Goal: Task Accomplishment & Management: Manage account settings

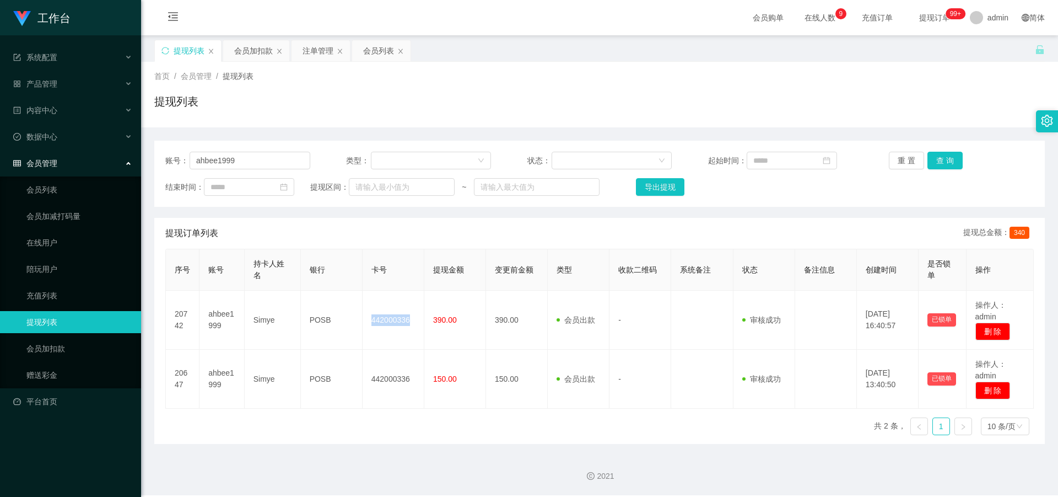
drag, startPoint x: 247, startPoint y: 50, endPoint x: 275, endPoint y: 90, distance: 49.1
click at [247, 52] on div "会员加扣款" at bounding box center [253, 50] width 39 height 21
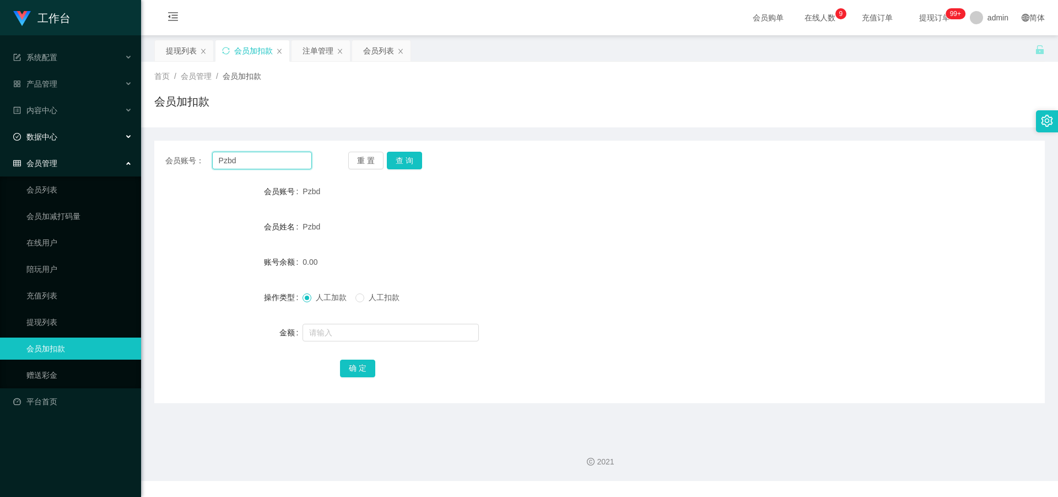
drag, startPoint x: 264, startPoint y: 164, endPoint x: 0, endPoint y: 144, distance: 264.8
click at [0, 144] on section "工作台 系统配置 产品管理 产品列表 产品预设列表 开奖记录 注单管理 即时注单 内容中心 数据中心 会员管理 会员列表 会员加减打码量 在线用户 陪玩用户 …" at bounding box center [529, 240] width 1058 height 481
paste input "89279596"
type input "89279596"
click at [413, 161] on button "查 询" at bounding box center [404, 161] width 35 height 18
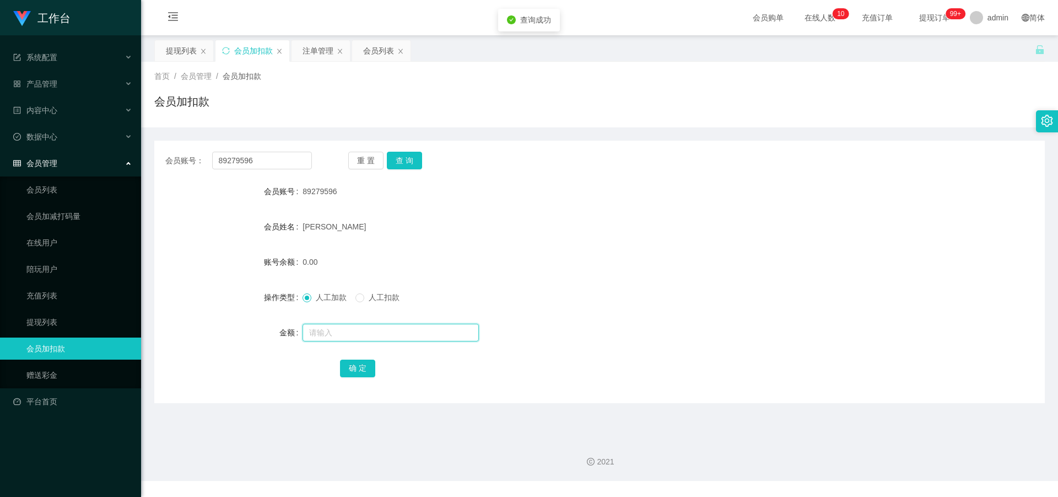
click at [330, 327] on input "text" at bounding box center [391, 332] width 176 height 18
type input "300"
click at [343, 366] on button "确 定" at bounding box center [357, 368] width 35 height 18
click at [765, 227] on div "[PERSON_NAME]" at bounding box center [563, 226] width 520 height 22
drag, startPoint x: 179, startPoint y: 48, endPoint x: 225, endPoint y: 93, distance: 63.9
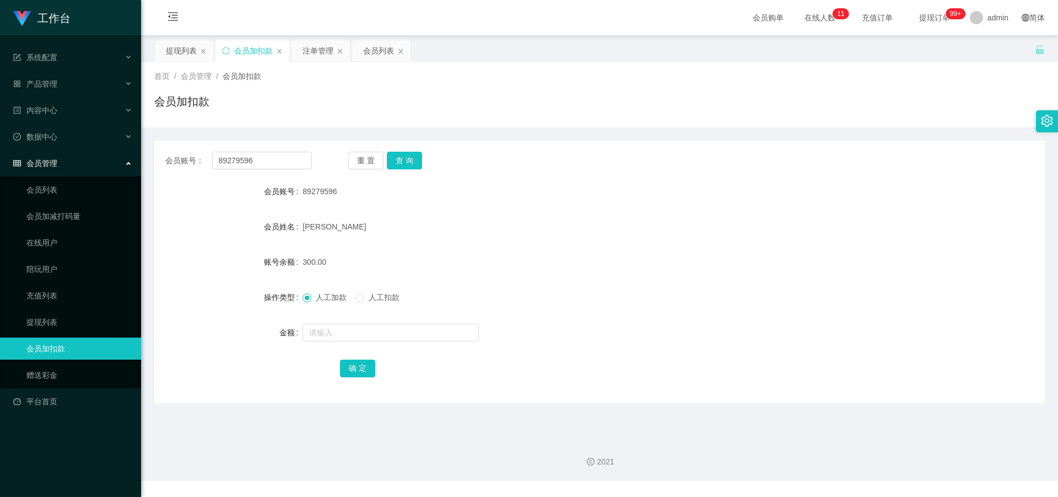
click at [179, 48] on div "提现列表" at bounding box center [181, 50] width 31 height 21
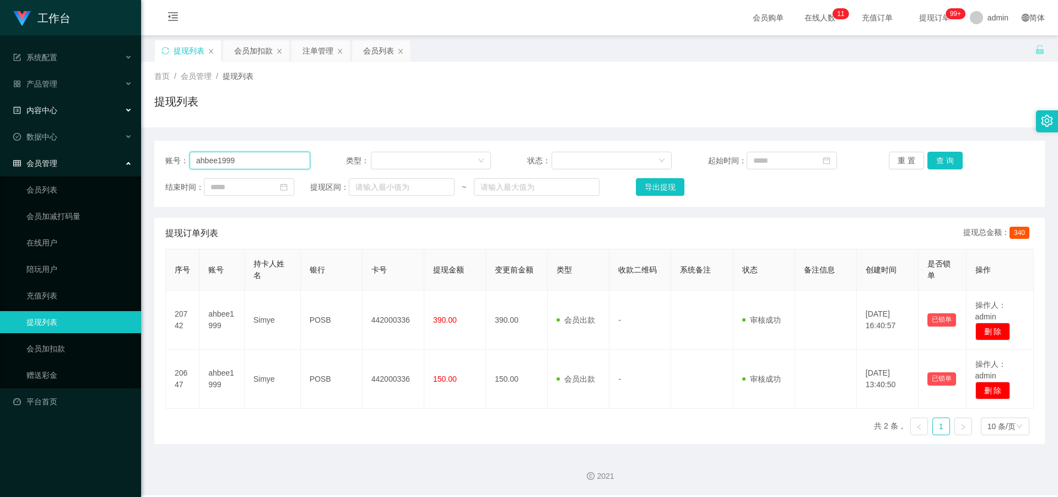
drag, startPoint x: 258, startPoint y: 161, endPoint x: 0, endPoint y: 116, distance: 262.4
click at [0, 116] on section "工作台 系统配置 产品管理 产品列表 产品预设列表 开奖记录 注单管理 即时注单 内容中心 数据中心 会员管理 会员列表 会员加减打码量 在线用户 陪玩用户 …" at bounding box center [529, 247] width 1058 height 495
paste input "89279596"
type input "89279596"
click at [937, 155] on button "查 询" at bounding box center [945, 161] width 35 height 18
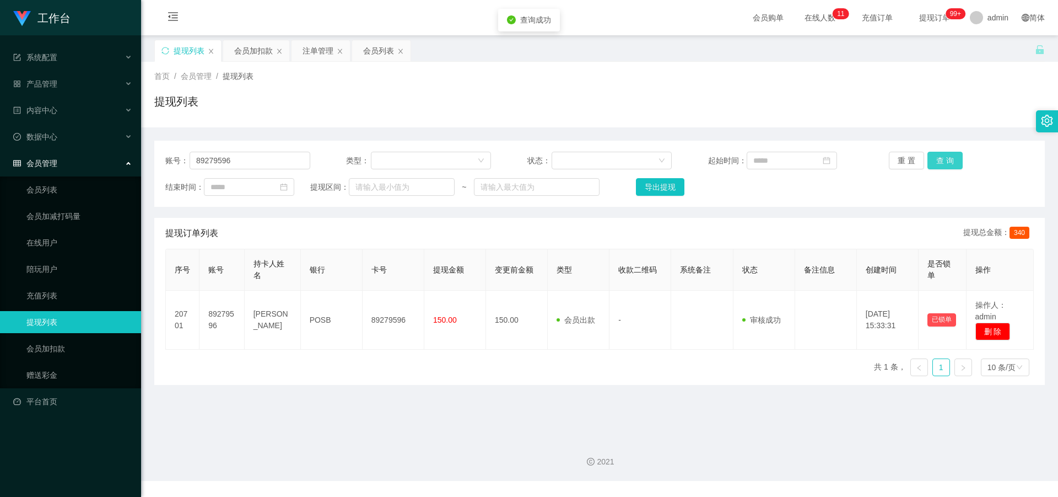
click at [929, 159] on button "查 询" at bounding box center [945, 161] width 35 height 18
click at [962, 110] on div "提现列表" at bounding box center [599, 105] width 891 height 25
drag, startPoint x: 239, startPoint y: 167, endPoint x: 130, endPoint y: 136, distance: 113.4
click at [0, 141] on section "工作台 系统配置 产品管理 产品列表 产品预设列表 开奖记录 注单管理 即时注单 内容中心 数据中心 会员管理 会员列表 会员加减打码量 在线用户 陪玩用户 …" at bounding box center [529, 240] width 1058 height 481
click at [946, 163] on button "查 询" at bounding box center [945, 161] width 35 height 18
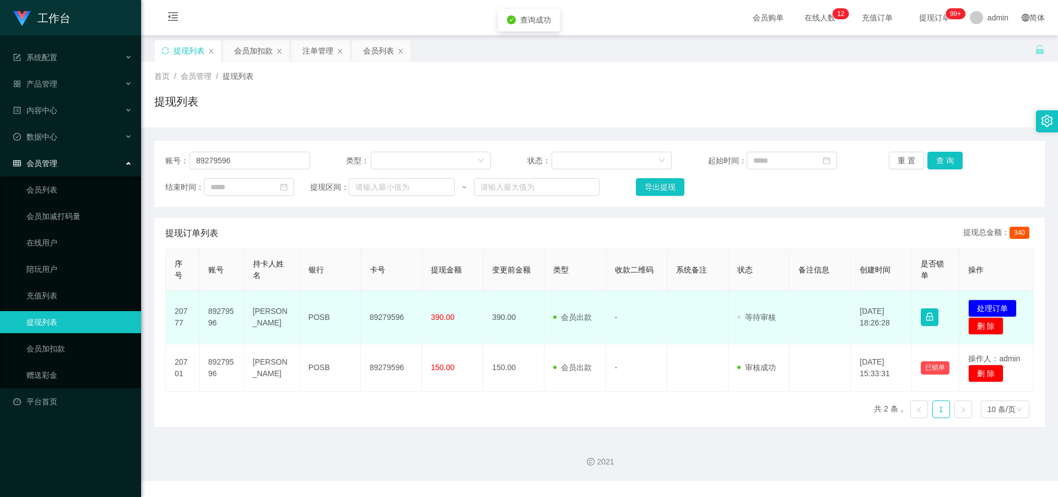
click at [383, 319] on td "89279596" at bounding box center [391, 316] width 61 height 53
click at [382, 319] on td "89279596" at bounding box center [391, 316] width 61 height 53
copy td "89279596"
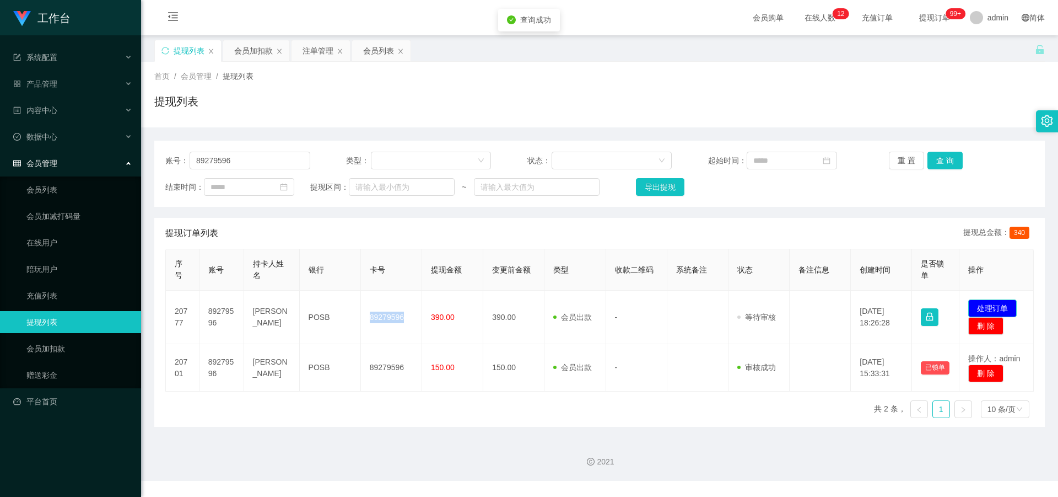
click at [1001, 305] on button "处理订单" at bounding box center [992, 308] width 48 height 18
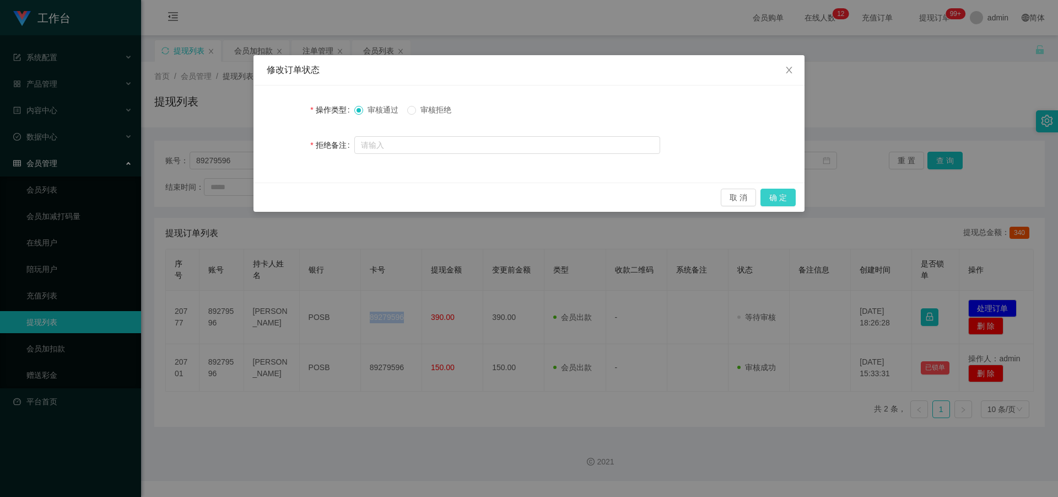
click at [779, 199] on button "确 定" at bounding box center [778, 197] width 35 height 18
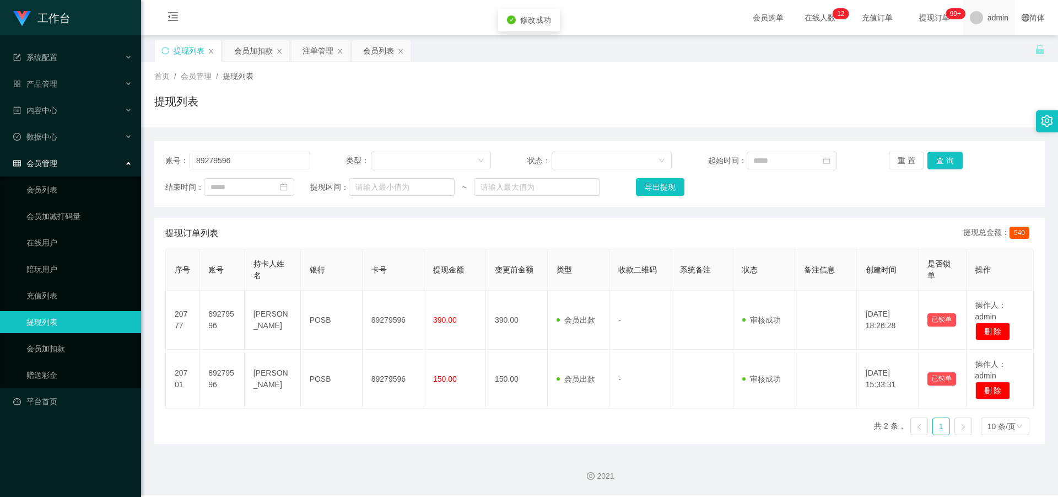
drag, startPoint x: 928, startPoint y: 99, endPoint x: 983, endPoint y: 6, distance: 107.9
click at [934, 93] on div "提现列表" at bounding box center [599, 105] width 891 height 25
drag, startPoint x: 251, startPoint y: 49, endPoint x: 265, endPoint y: 81, distance: 34.6
click at [251, 49] on div "会员加扣款" at bounding box center [253, 50] width 39 height 21
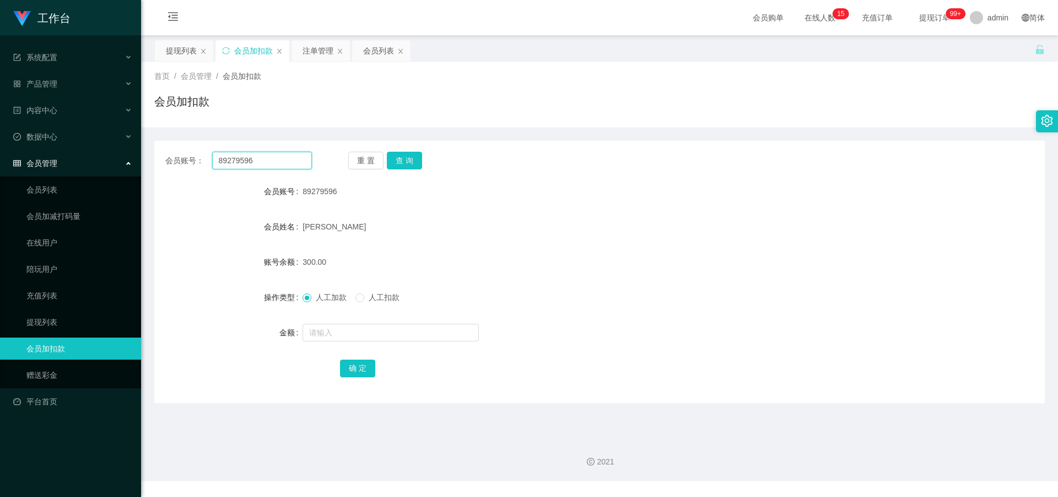
drag, startPoint x: 0, startPoint y: 161, endPoint x: 219, endPoint y: 160, distance: 219.3
click at [0, 161] on section "工作台 系统配置 产品管理 产品列表 产品预设列表 开奖记录 注单管理 即时注单 内容中心 数据中心 会员管理 会员列表 会员加减打码量 在线用户 陪玩用户 …" at bounding box center [529, 240] width 1058 height 481
paste input "Yau101"
type input "Yau101"
click at [416, 160] on button "查 询" at bounding box center [404, 161] width 35 height 18
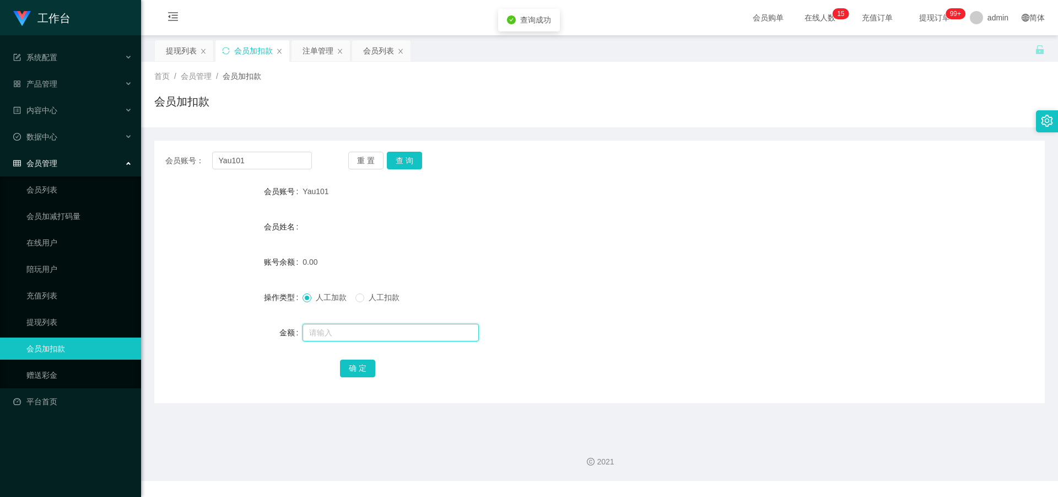
click at [330, 332] on input "text" at bounding box center [391, 332] width 176 height 18
type input "100"
drag, startPoint x: 349, startPoint y: 381, endPoint x: 358, endPoint y: 364, distance: 19.2
click at [349, 381] on div "会员账号： Yau101 重 置 查 询 会员账号 Yau101 会员姓名 账号余额 0.00 操作类型 人工加款 人工扣款 金额 100 确 定" at bounding box center [599, 272] width 891 height 262
click at [358, 364] on button "确 定" at bounding box center [357, 368] width 35 height 18
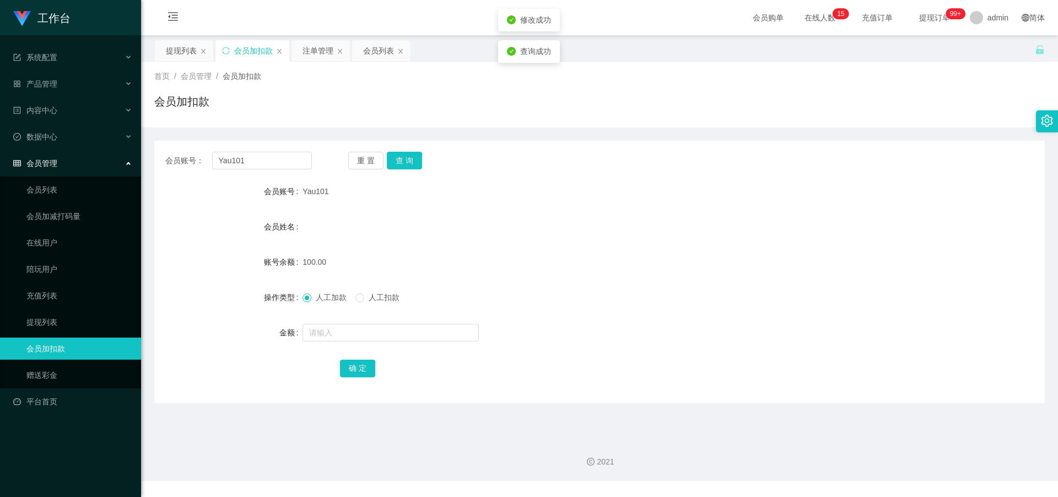
click at [691, 264] on div "100.00" at bounding box center [563, 262] width 520 height 22
drag, startPoint x: 959, startPoint y: 20, endPoint x: 972, endPoint y: 6, distance: 19.2
click at [963, 19] on div "admin" at bounding box center [989, 17] width 52 height 35
click at [168, 45] on div "提现列表" at bounding box center [181, 50] width 31 height 21
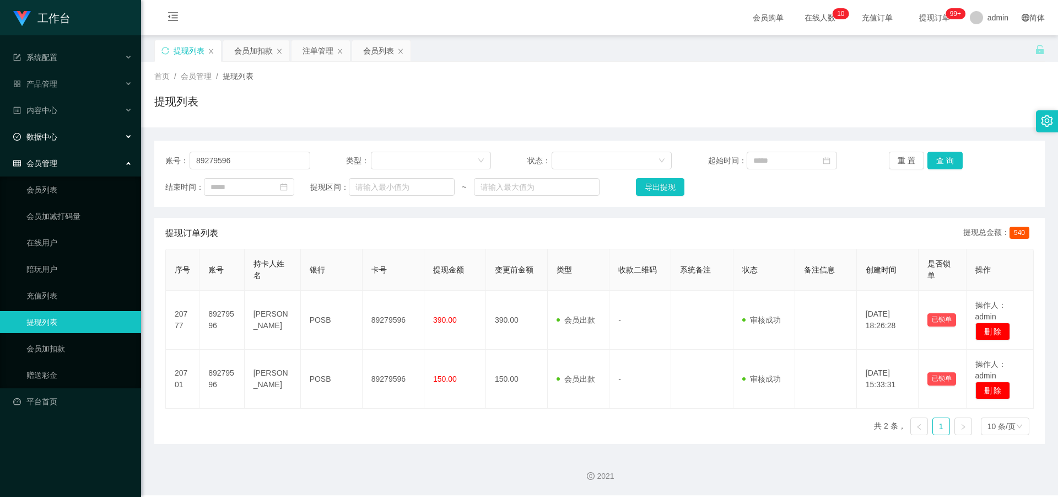
click at [74, 137] on div "数据中心" at bounding box center [70, 137] width 141 height 22
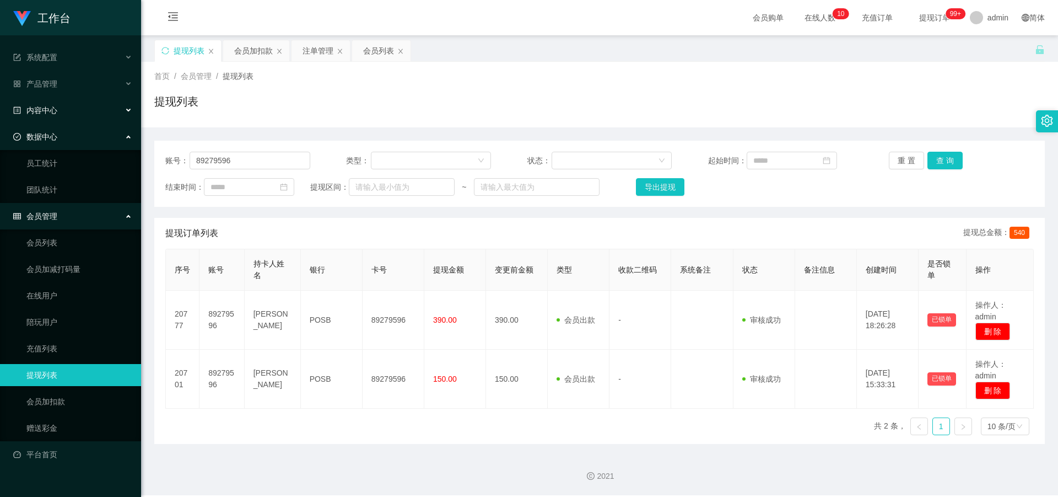
click at [75, 114] on div "内容中心" at bounding box center [70, 110] width 141 height 22
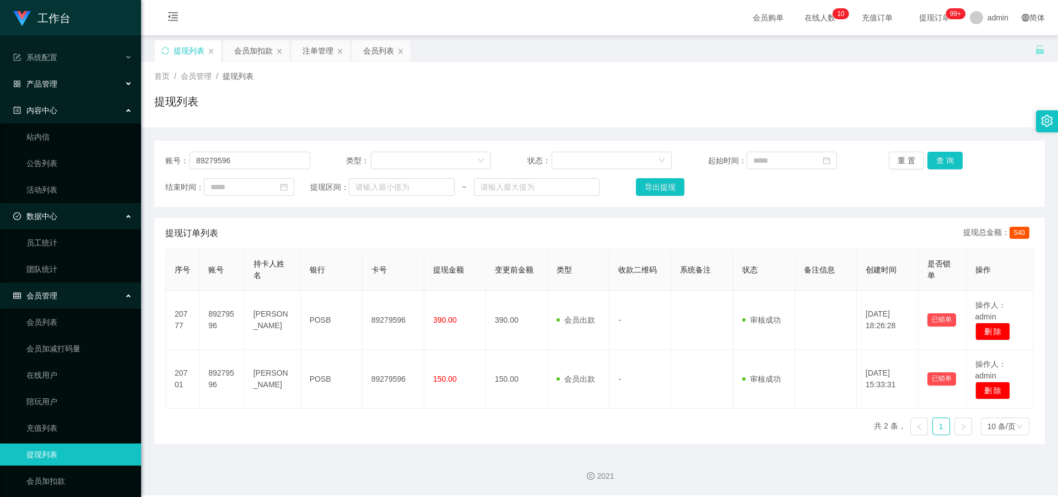
click at [84, 84] on div "产品管理" at bounding box center [70, 84] width 141 height 22
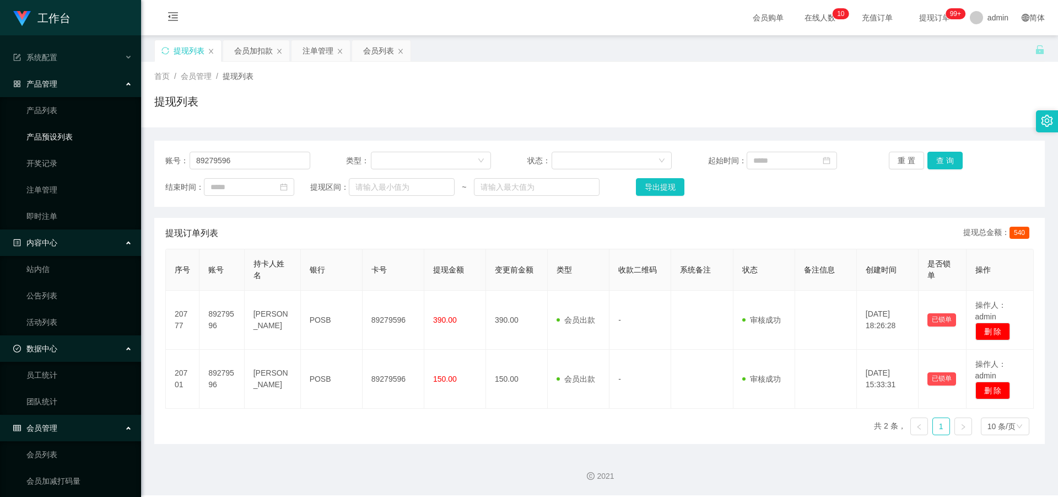
click at [68, 139] on link "产品预设列表" at bounding box center [79, 137] width 106 height 22
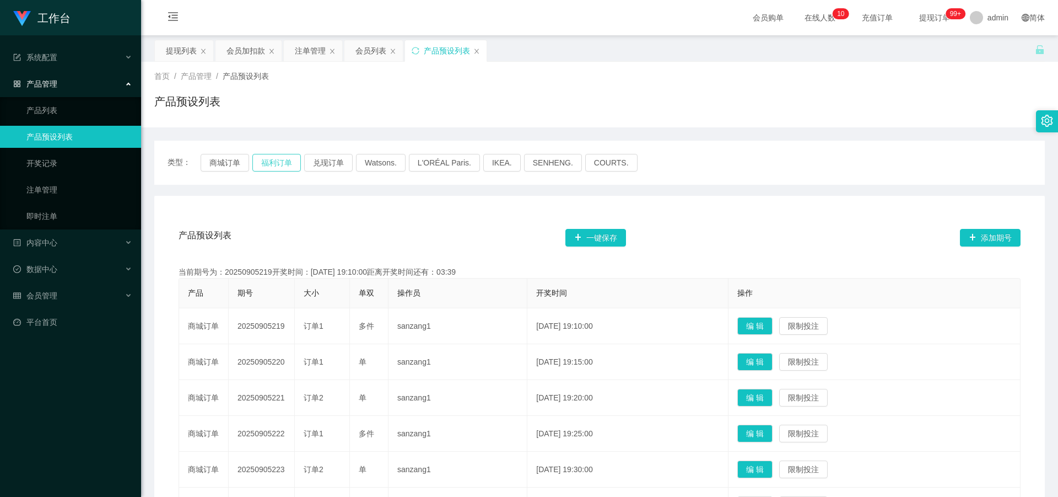
click at [266, 161] on button "福利订单" at bounding box center [276, 163] width 48 height 18
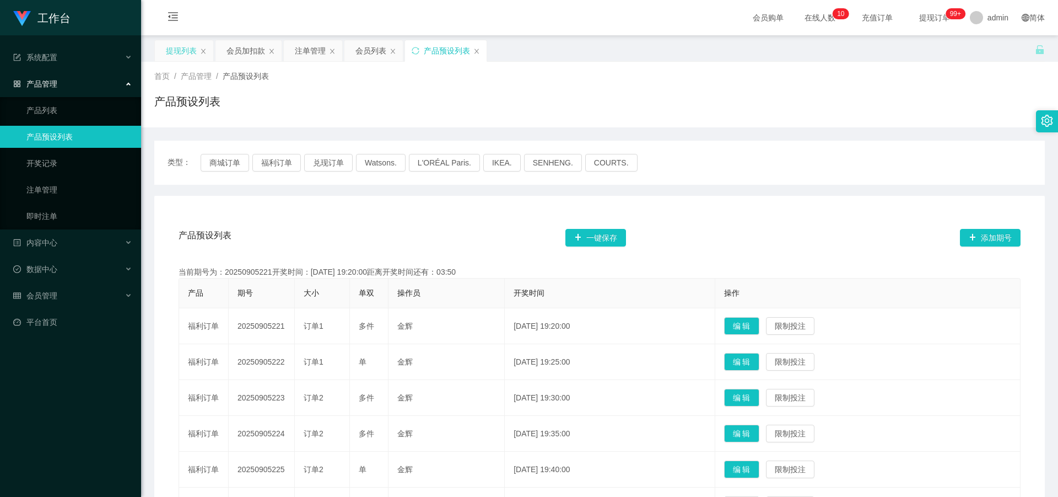
click at [183, 48] on div "提现列表" at bounding box center [181, 50] width 31 height 21
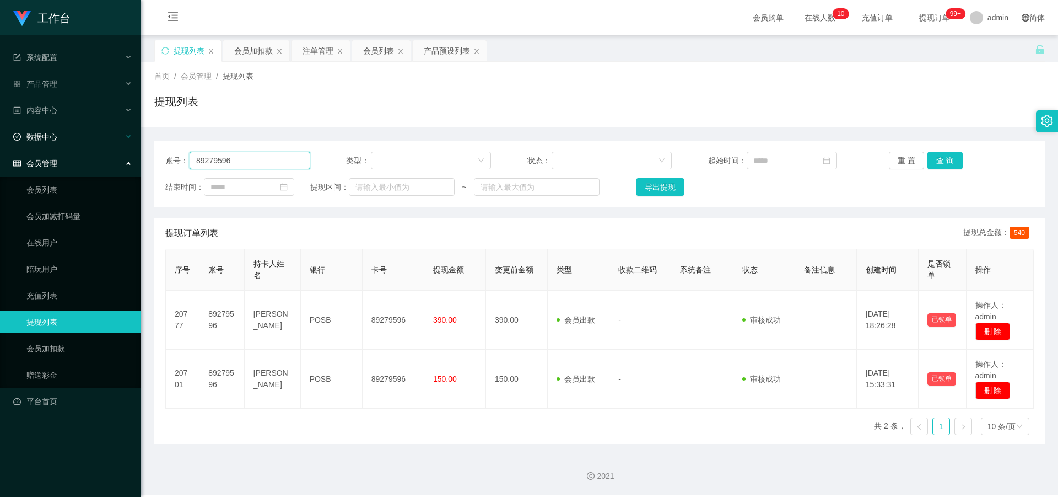
click at [0, 137] on section "工作台 系统配置 产品管理 产品列表 产品预设列表 开奖记录 注单管理 即时注单 内容中心 站内信 公告列表 活动列表 数据中心 员工统计 团队统计 会员管理…" at bounding box center [529, 247] width 1058 height 495
paste input "Yau101"
type input "Yau101"
click at [934, 159] on button "查 询" at bounding box center [945, 161] width 35 height 18
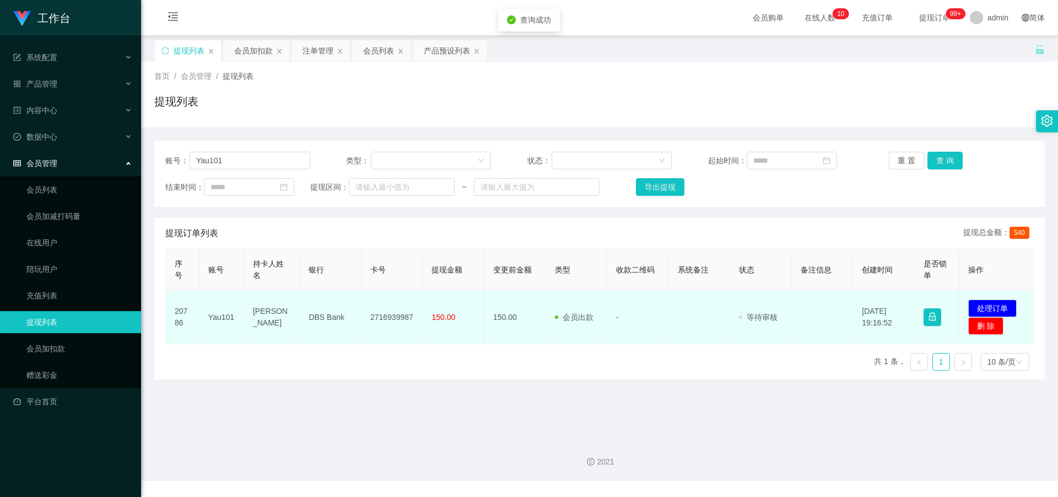
click at [377, 314] on td "2716939987" at bounding box center [393, 316] width 62 height 53
copy td "2716939987"
click at [319, 317] on td "DBS Bank" at bounding box center [331, 316] width 62 height 53
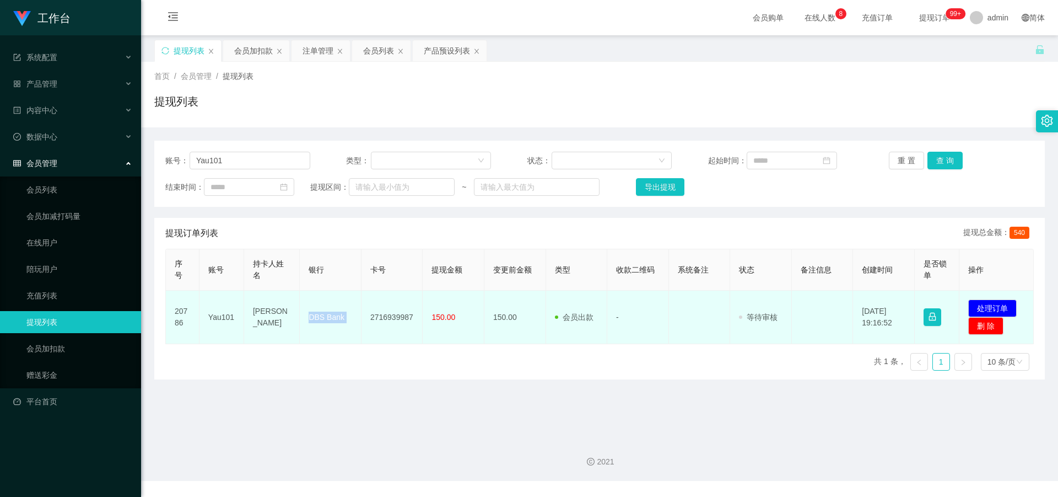
click at [319, 317] on td "DBS Bank" at bounding box center [331, 316] width 62 height 53
copy td "DBS Bank"
click at [263, 315] on td "[PERSON_NAME]" at bounding box center [272, 316] width 56 height 53
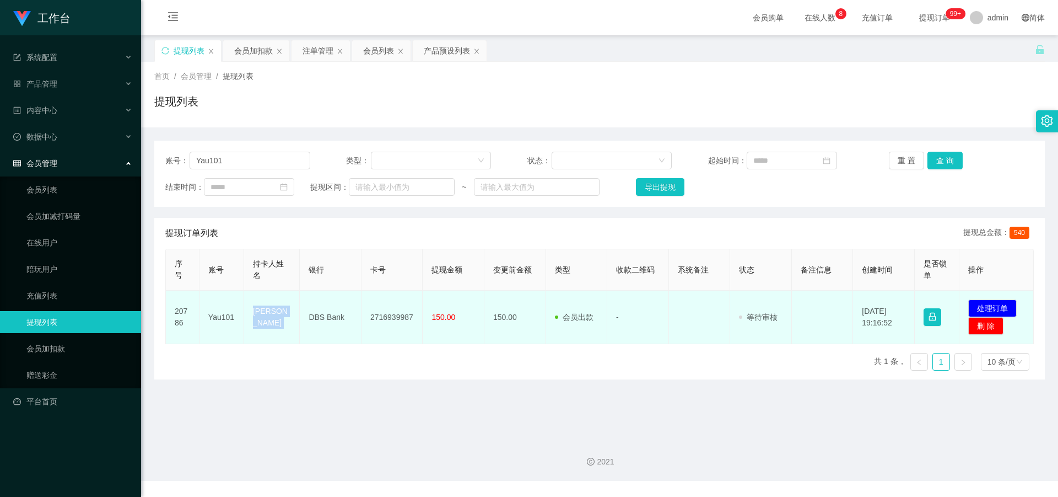
copy td "[PERSON_NAME]"
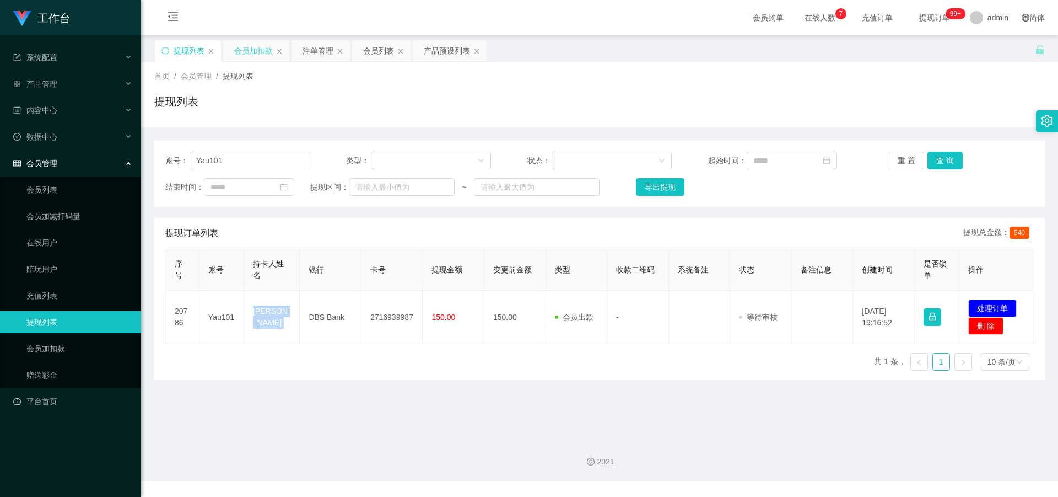
click at [261, 48] on div "会员加扣款" at bounding box center [253, 50] width 39 height 21
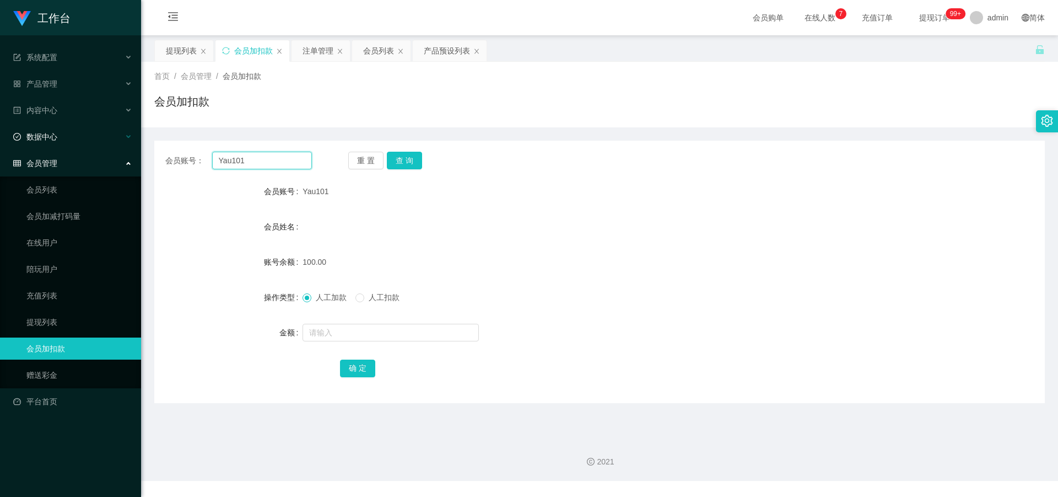
drag, startPoint x: 271, startPoint y: 161, endPoint x: 55, endPoint y: 134, distance: 217.7
click at [0, 130] on section "工作台 系统配置 产品管理 产品列表 产品预设列表 开奖记录 注单管理 即时注单 内容中心 站内信 公告列表 活动列表 数据中心 员工统计 团队统计 会员管理…" at bounding box center [529, 240] width 1058 height 481
paste input "unknown9999"
type input "unknown9999"
click at [402, 159] on button "查 询" at bounding box center [404, 161] width 35 height 18
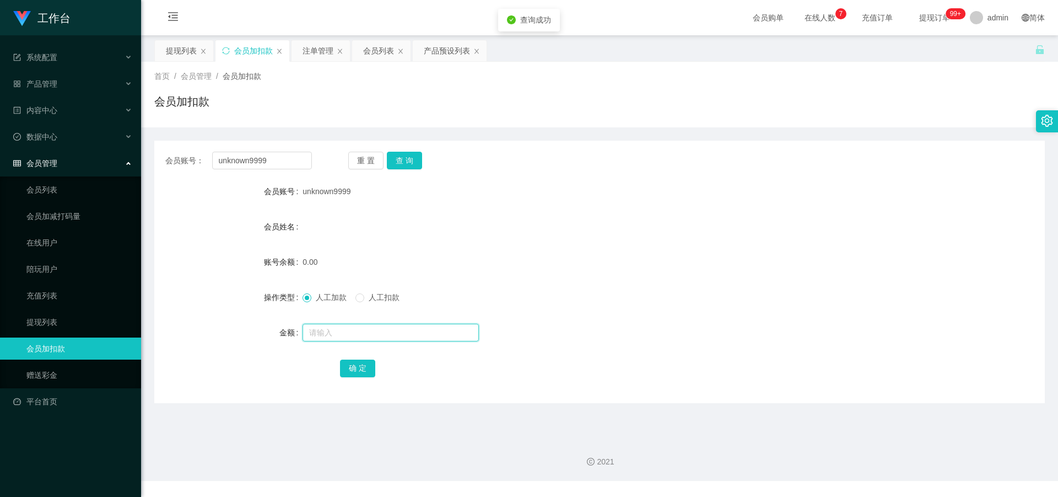
click at [323, 330] on input "text" at bounding box center [391, 332] width 176 height 18
type input "100"
click at [353, 370] on button "确 定" at bounding box center [357, 368] width 35 height 18
click at [502, 277] on form "会员账号 unknown9999 会员姓名 账号余额 100.00 操作类型 人工加款 人工扣款 金额 确 定" at bounding box center [599, 279] width 891 height 198
click at [432, 51] on div "产品预设列表" at bounding box center [447, 50] width 46 height 21
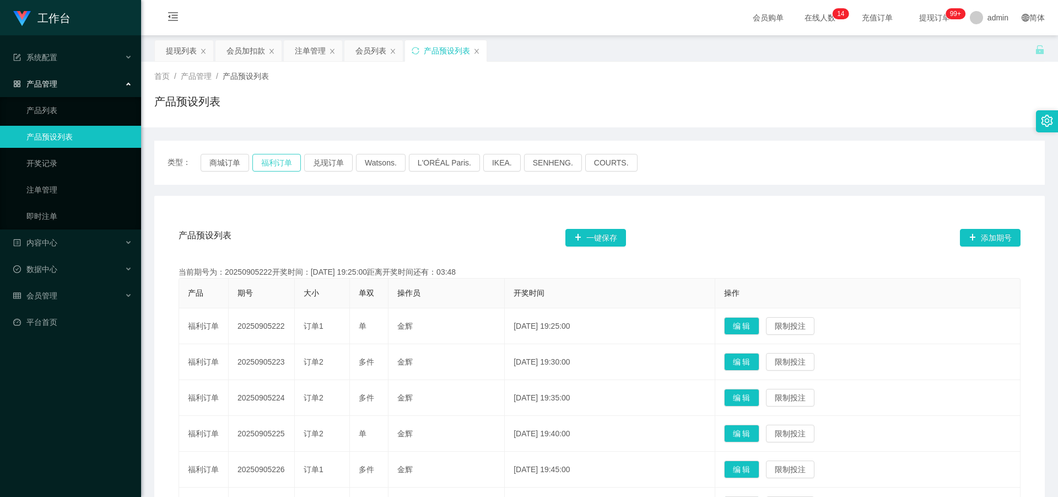
click at [266, 164] on button "福利订单" at bounding box center [276, 163] width 48 height 18
click at [273, 160] on button "福利订单" at bounding box center [276, 163] width 48 height 18
click at [876, 125] on div "首页 / 产品管理 / 产品预设列表 / 产品预设列表" at bounding box center [599, 95] width 917 height 66
